Goal: Task Accomplishment & Management: Complete application form

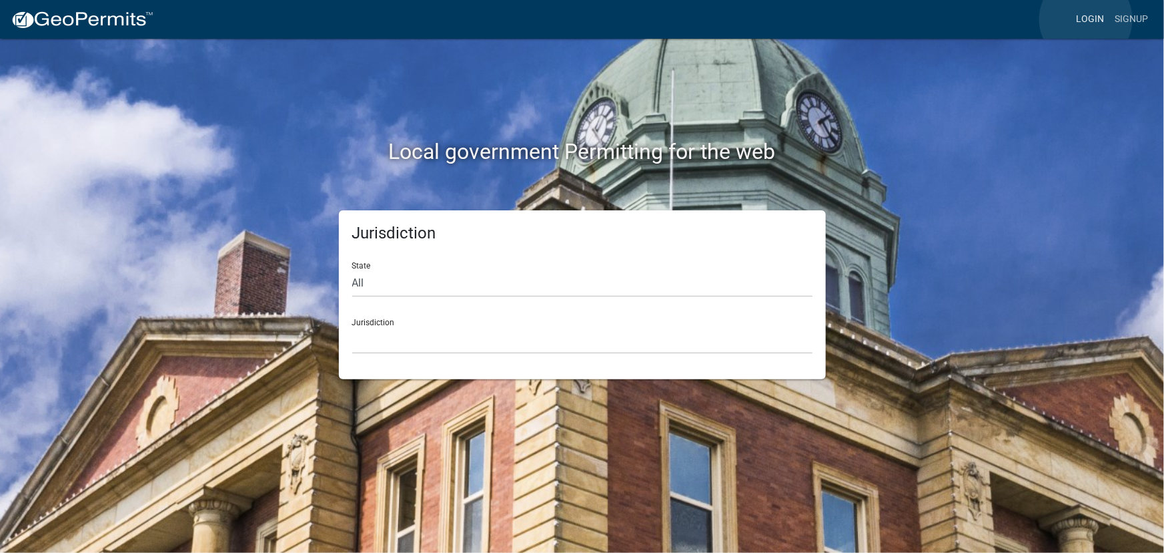
click at [1086, 19] on link "Login" at bounding box center [1090, 19] width 39 height 25
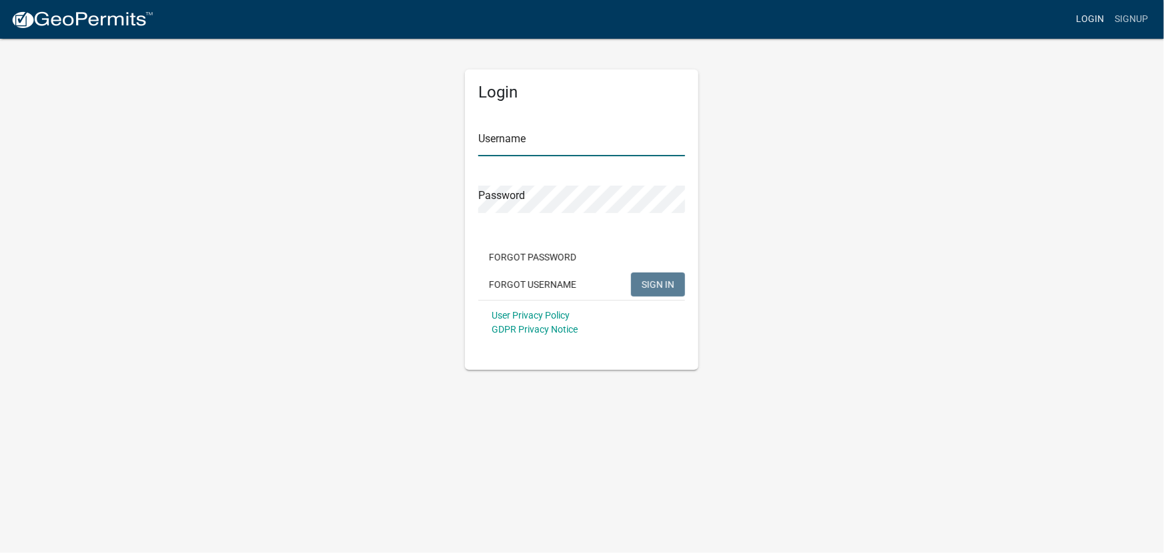
type input "kjhouse"
click at [655, 277] on button "SIGN IN" at bounding box center [658, 284] width 54 height 24
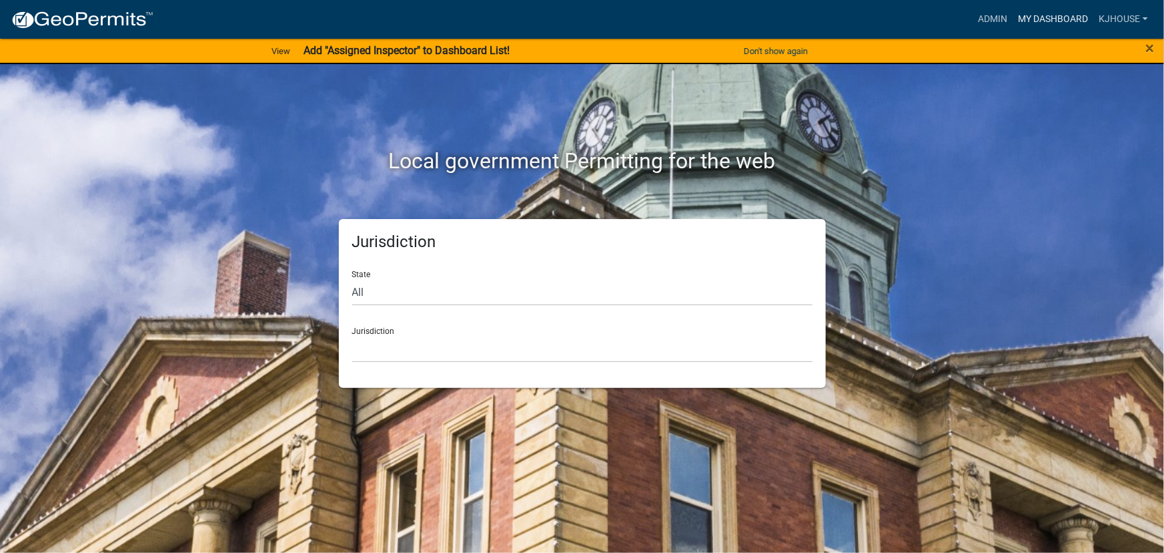
click at [1047, 19] on link "My Dashboard" at bounding box center [1053, 19] width 81 height 25
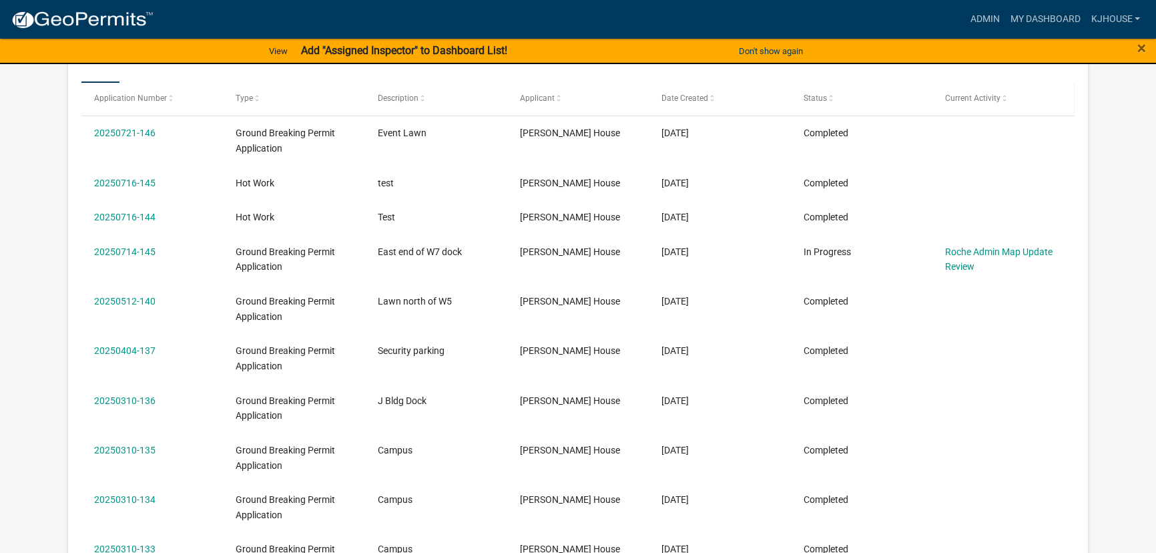
scroll to position [242, 0]
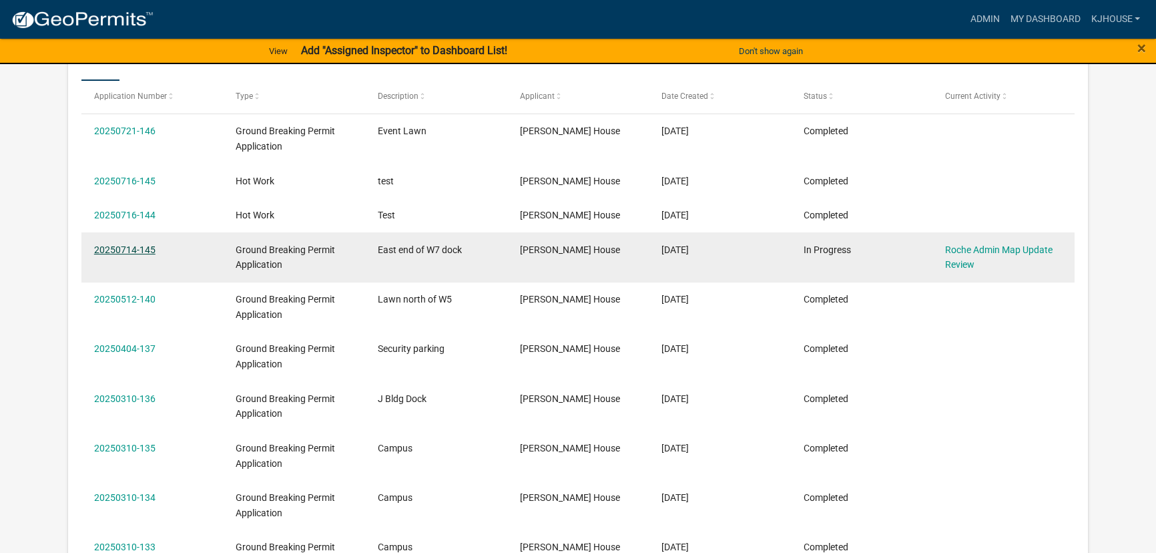
click at [120, 252] on link "20250714-145" at bounding box center [124, 249] width 61 height 11
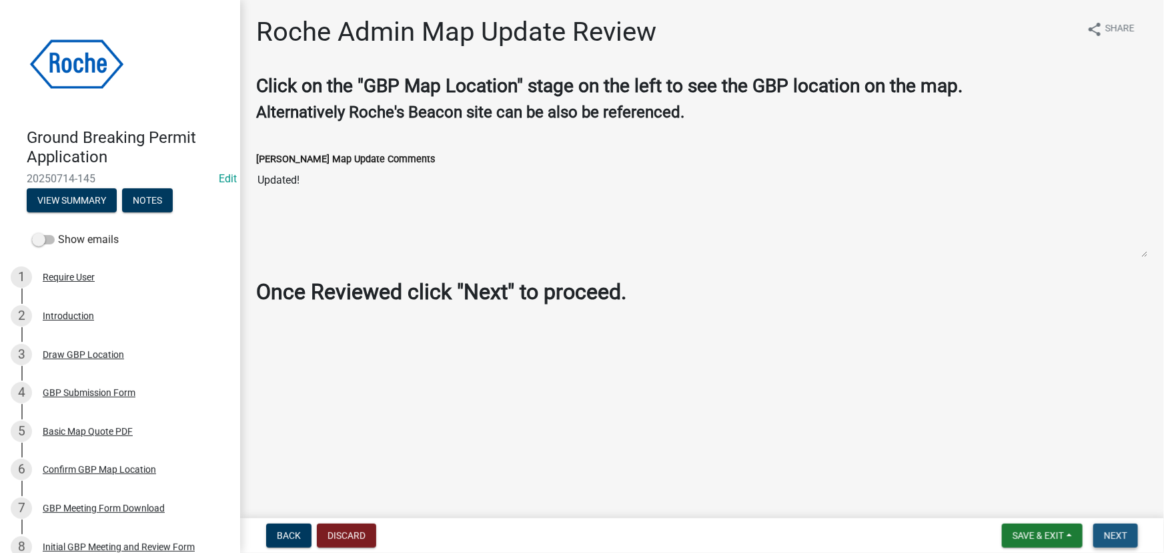
click at [1118, 534] on span "Next" at bounding box center [1115, 535] width 23 height 11
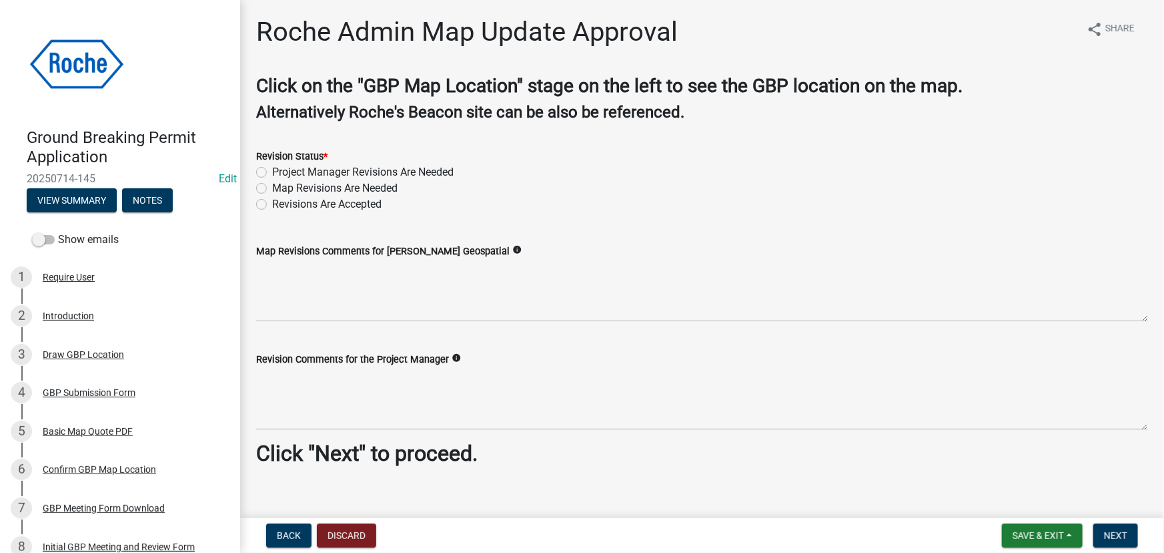
click at [272, 202] on label "Revisions Are Accepted" at bounding box center [326, 204] width 109 height 16
click at [272, 202] on input "Revisions Are Accepted" at bounding box center [276, 200] width 9 height 9
radio input "true"
click at [1116, 535] on span "Next" at bounding box center [1115, 535] width 23 height 11
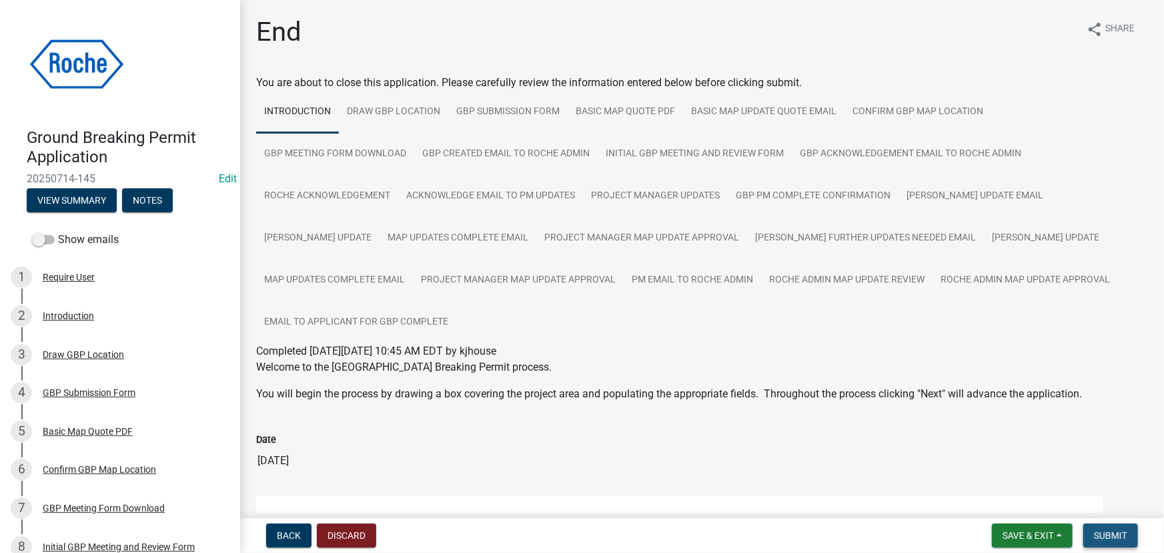
click at [1118, 531] on span "Submit" at bounding box center [1110, 535] width 33 height 11
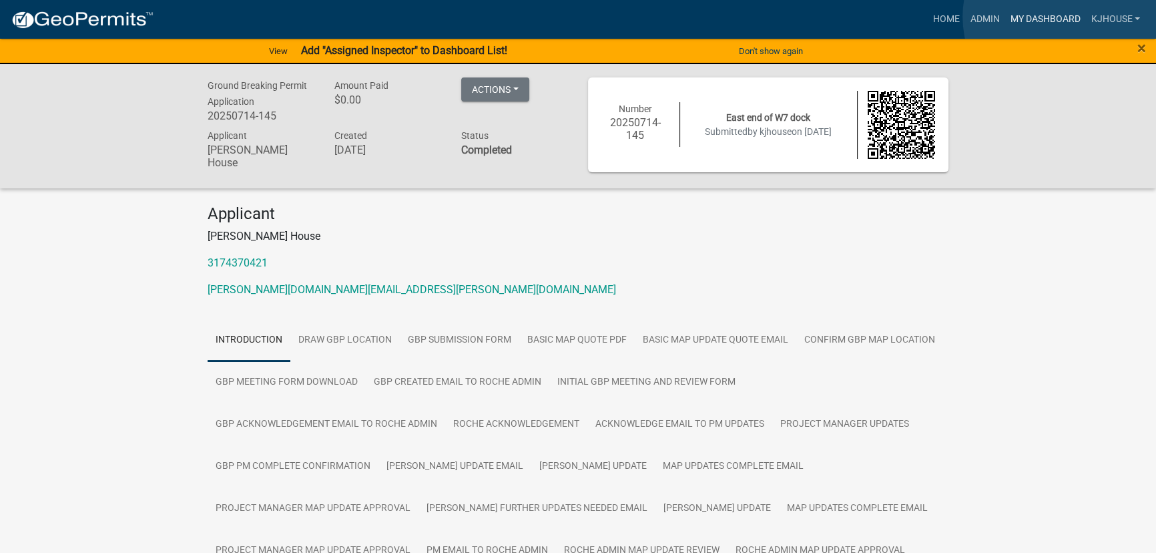
click at [1064, 17] on link "My Dashboard" at bounding box center [1044, 19] width 81 height 25
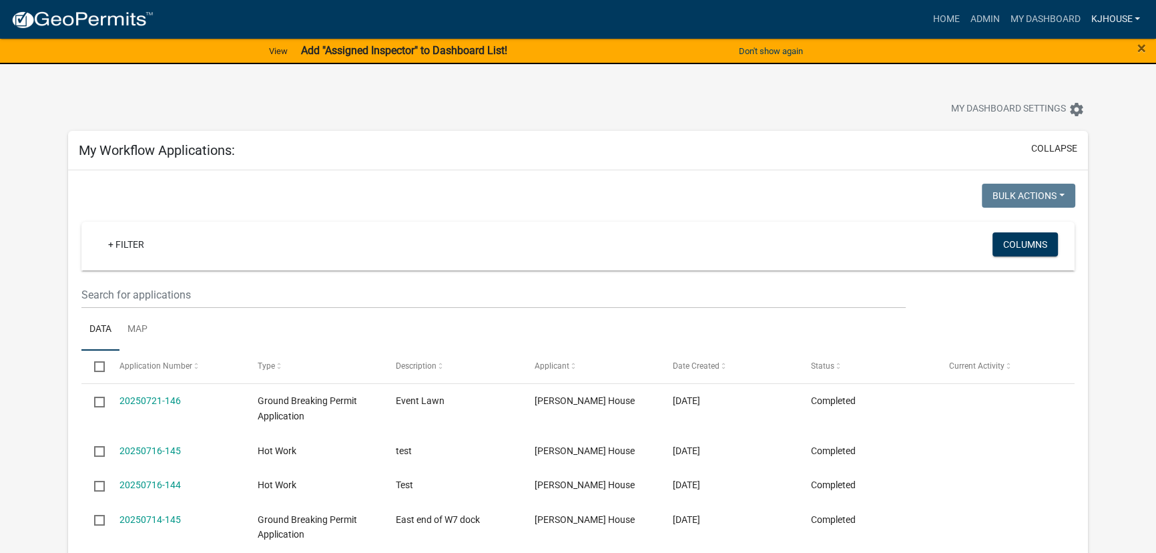
click at [1114, 19] on link "kjhouse" at bounding box center [1115, 19] width 60 height 25
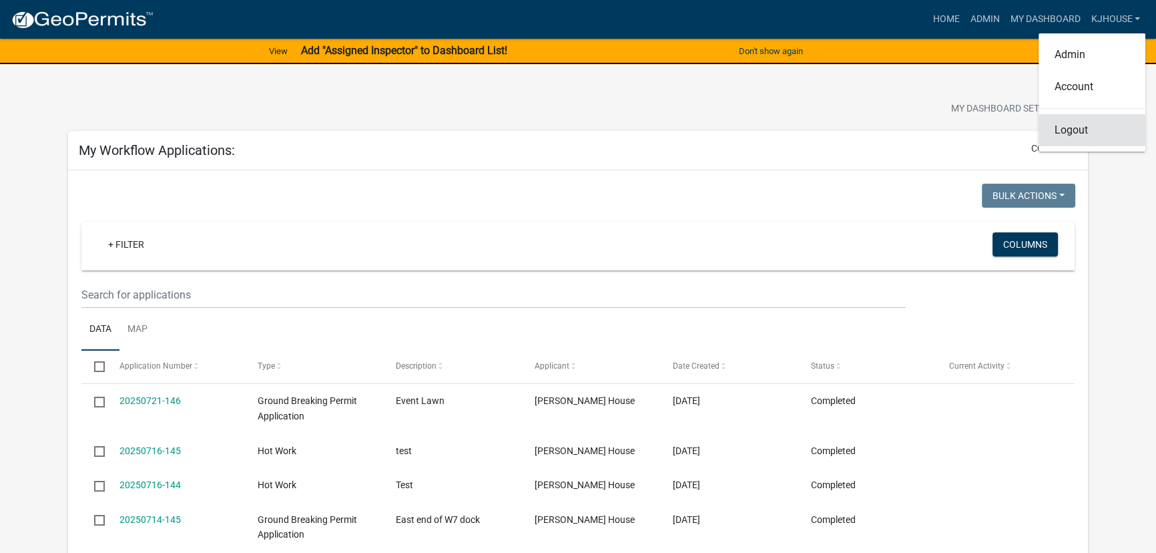
click at [1070, 130] on link "Logout" at bounding box center [1091, 130] width 107 height 32
